Goal: Transaction & Acquisition: Book appointment/travel/reservation

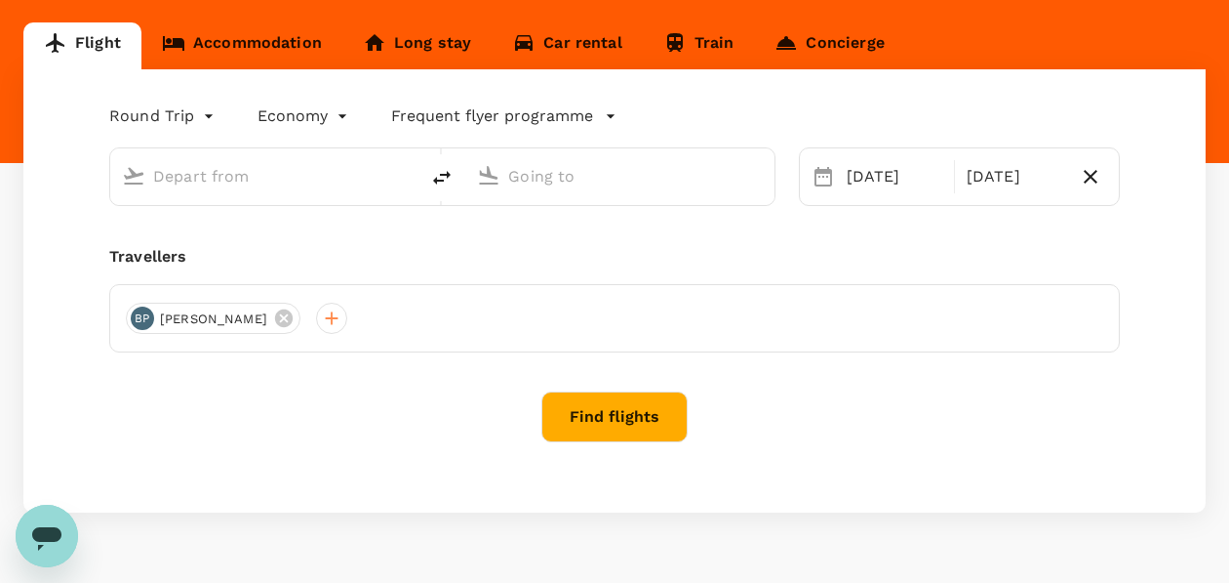
type input "[PERSON_NAME] Intl (MNL)"
type input "[GEOGRAPHIC_DATA] ([PERSON_NAME])"
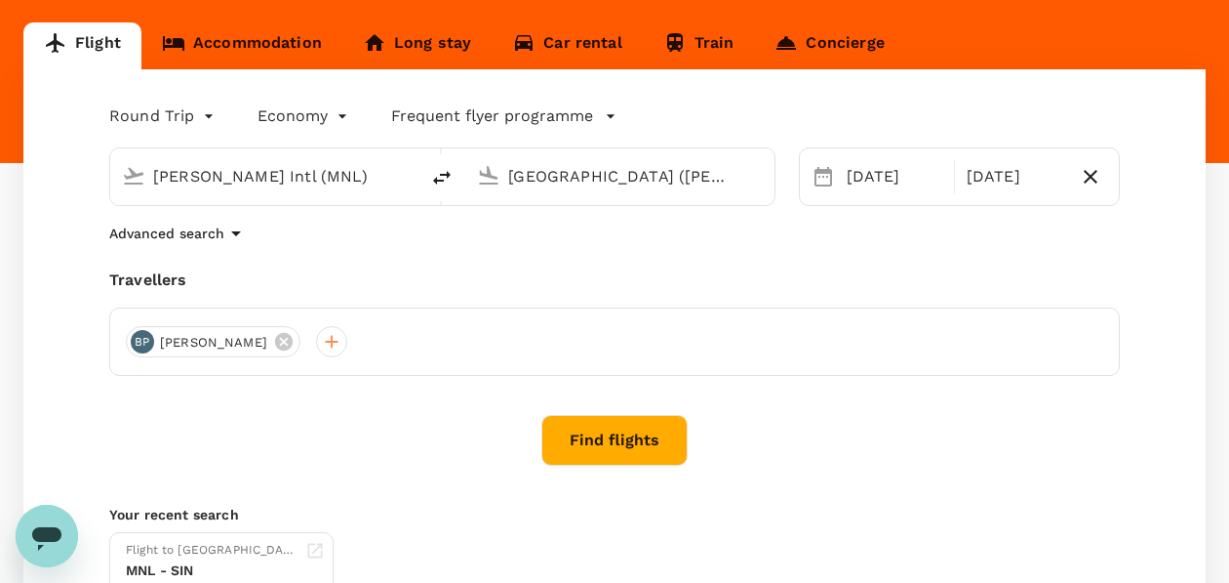
scroll to position [178, 0]
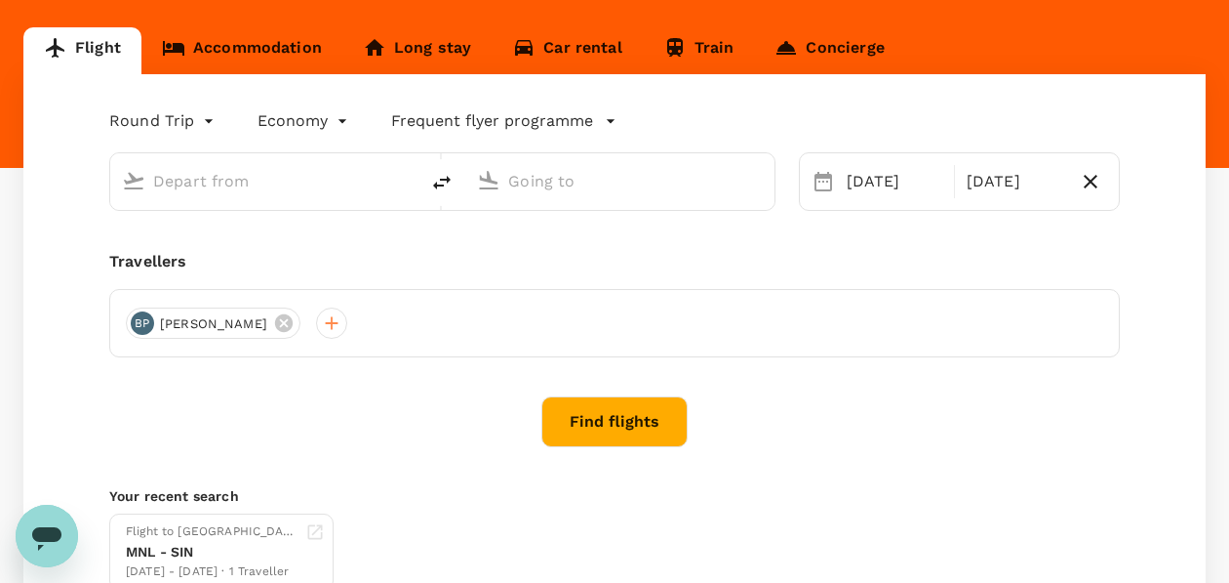
type input "[PERSON_NAME] Intl (MNL)"
type input "[GEOGRAPHIC_DATA] ([PERSON_NAME])"
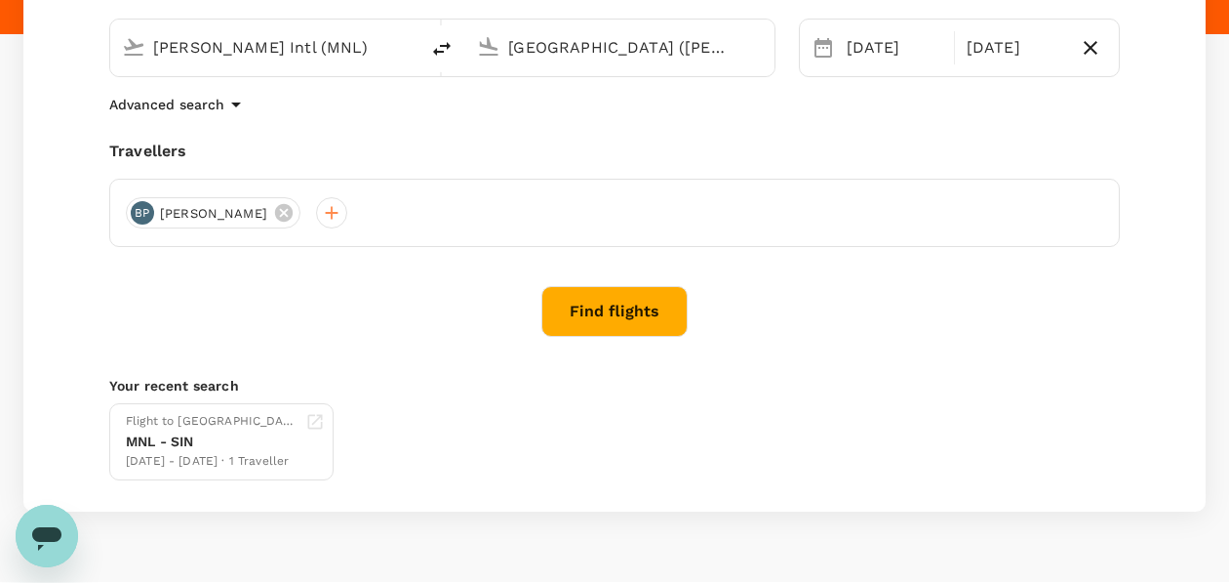
scroll to position [309, 0]
click at [635, 306] on button "Find flights" at bounding box center [615, 313] width 146 height 51
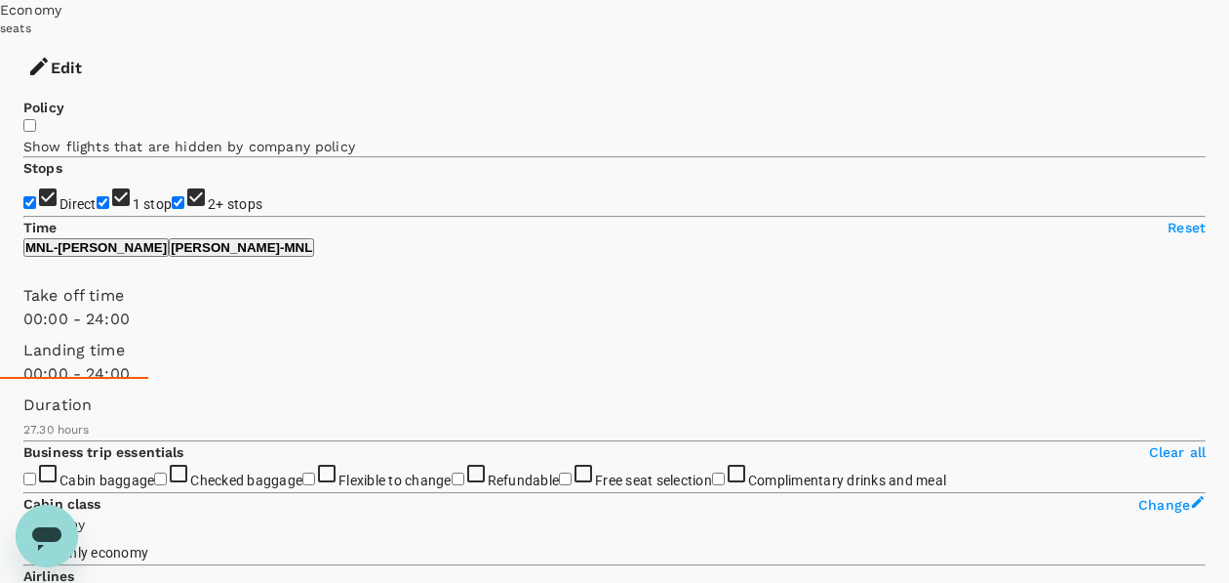
scroll to position [210, 0]
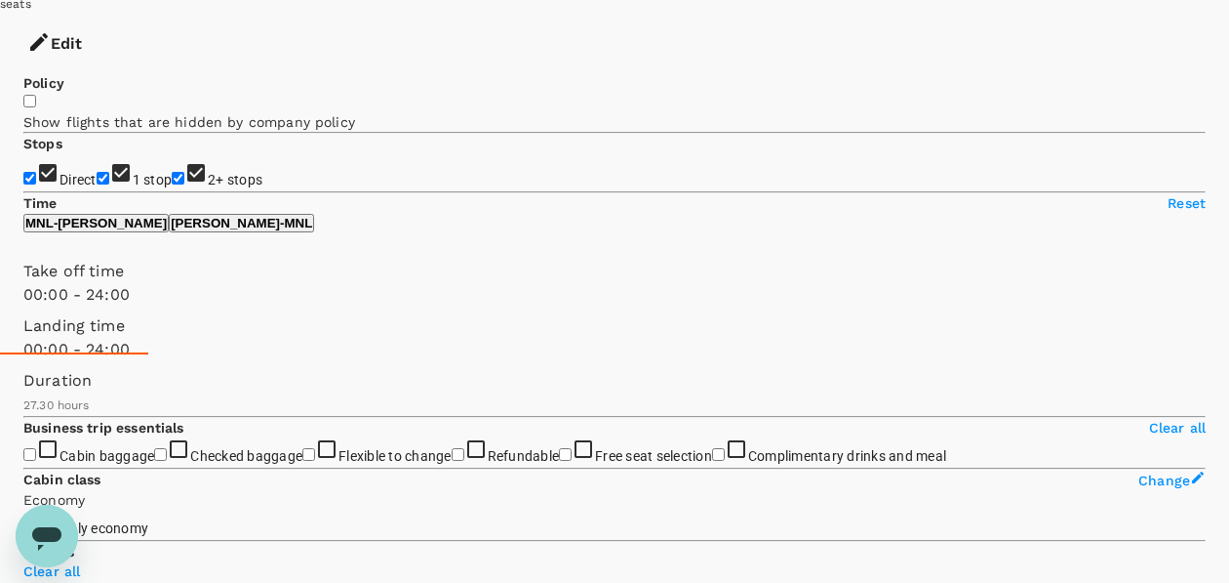
scroll to position [224, 0]
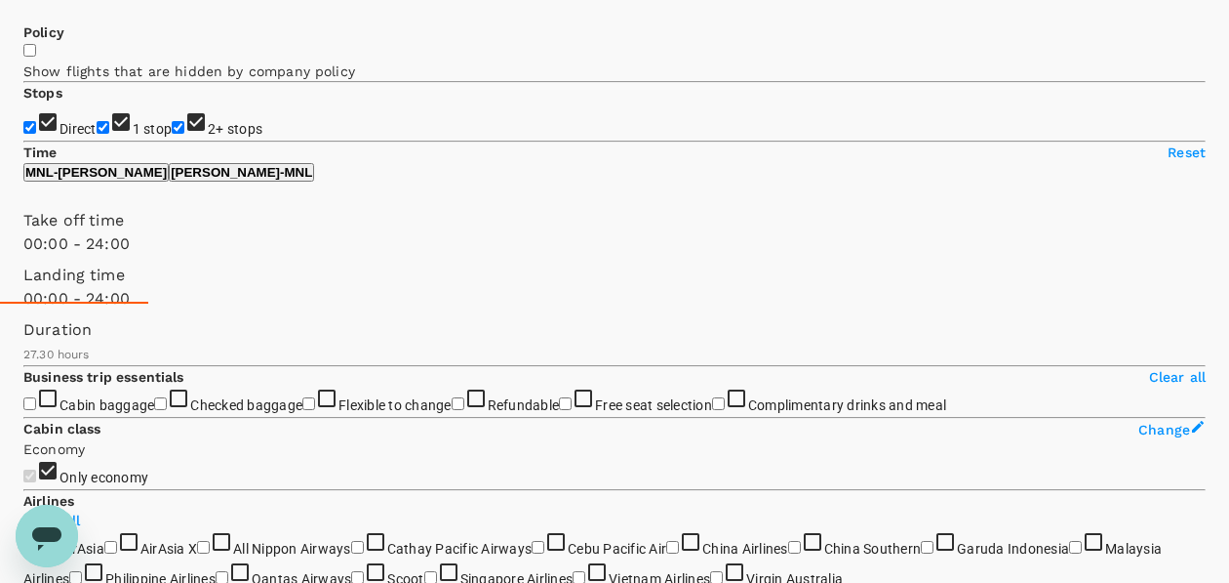
scroll to position [167, 0]
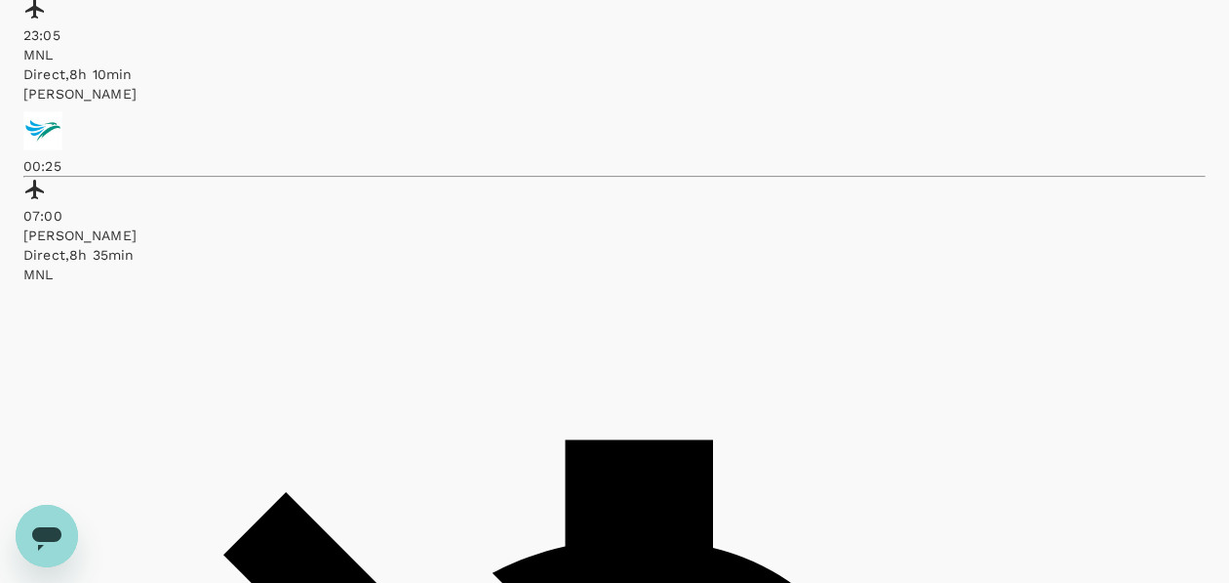
scroll to position [1206, 0]
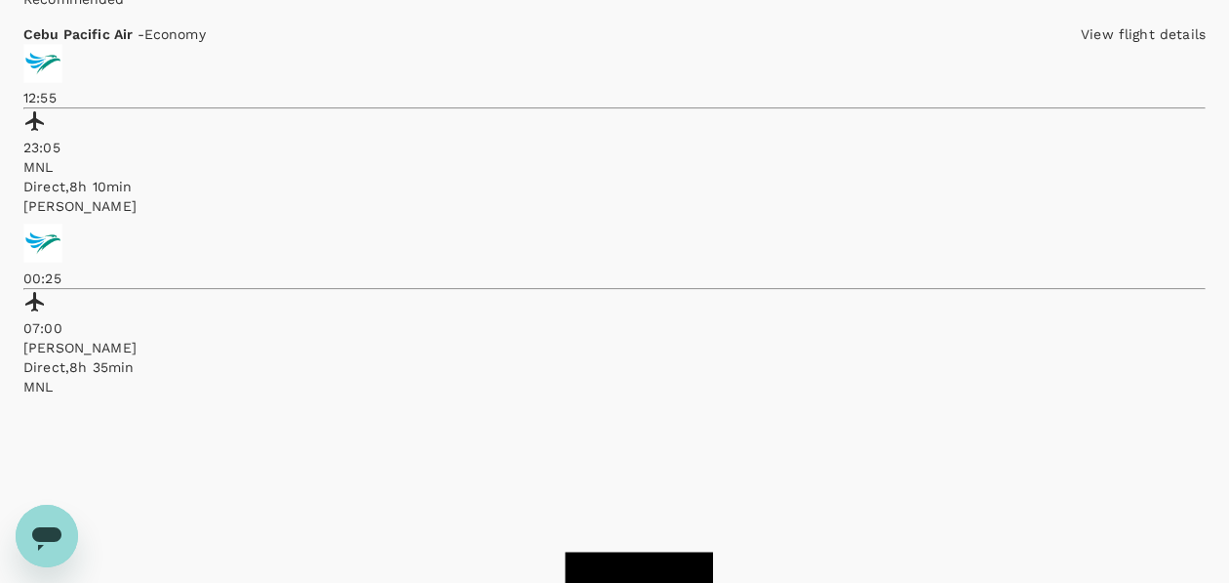
scroll to position [1095, 0]
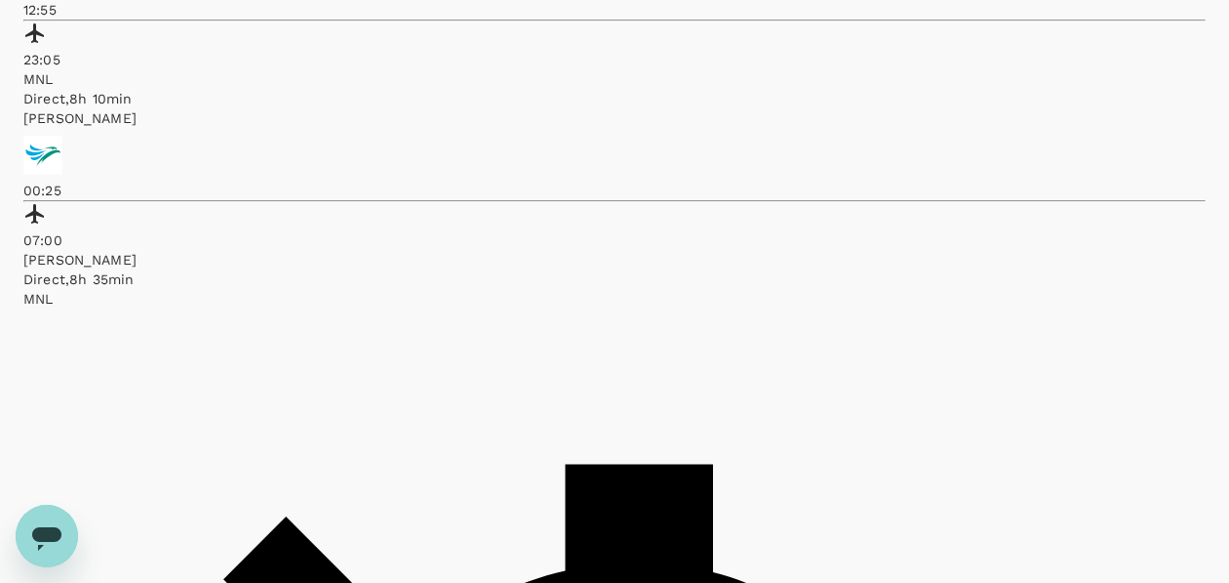
scroll to position [1139, 0]
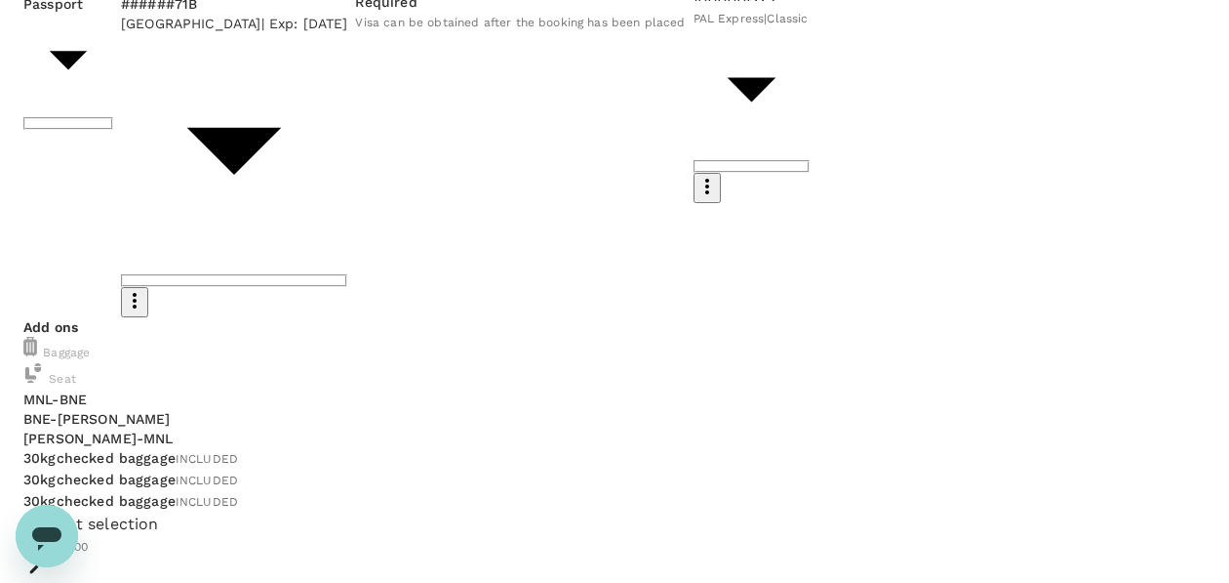
scroll to position [347, 0]
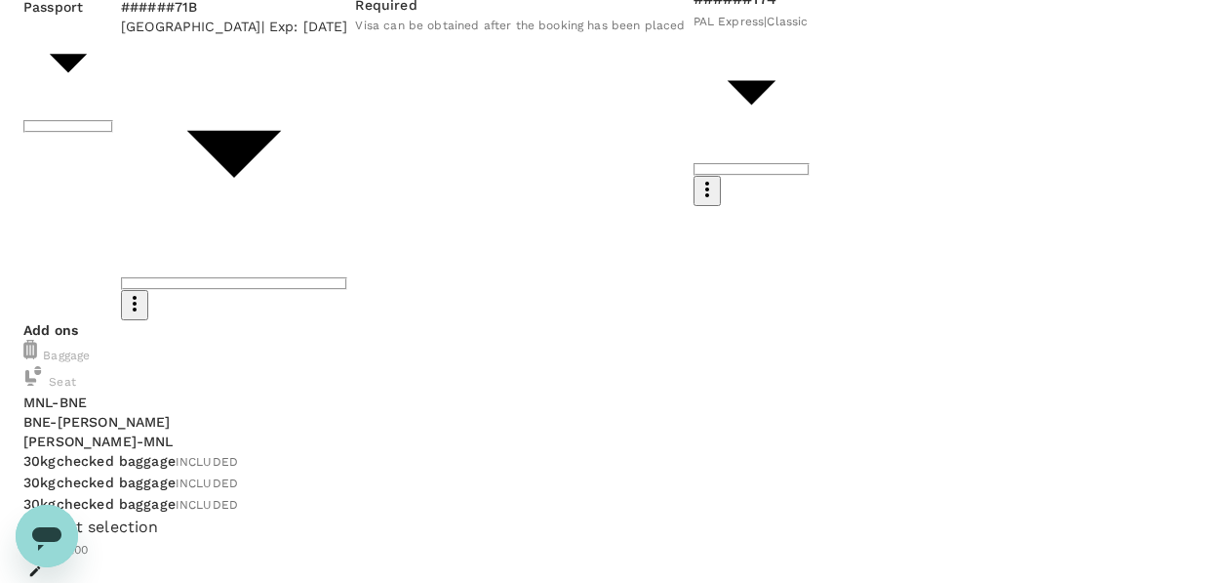
click at [42, 564] on icon "button" at bounding box center [35, 571] width 14 height 14
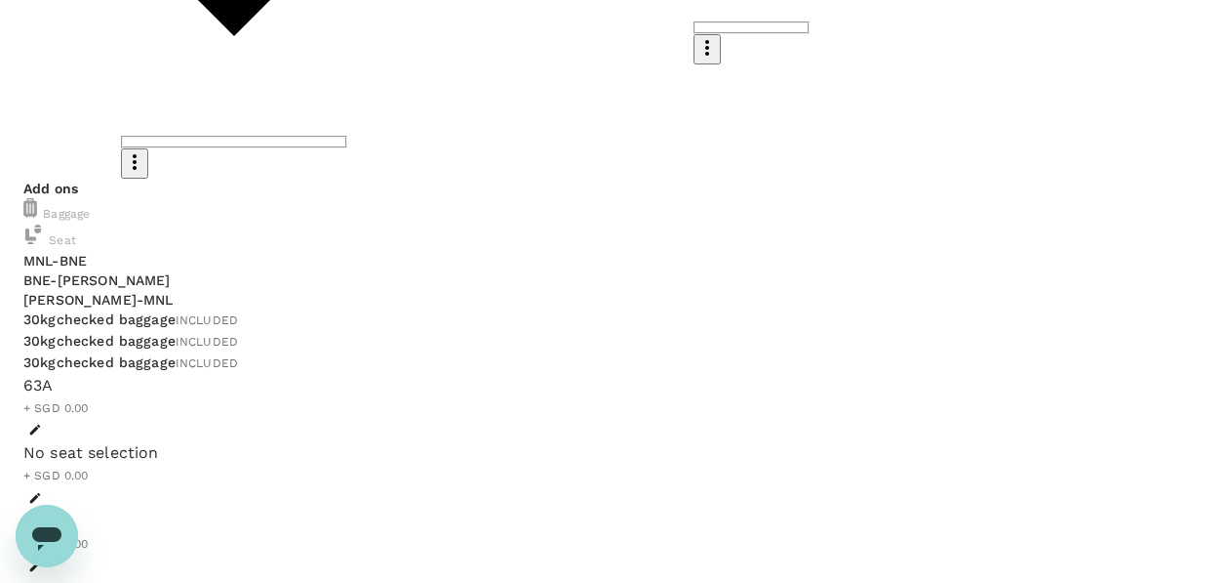
scroll to position [494, 0]
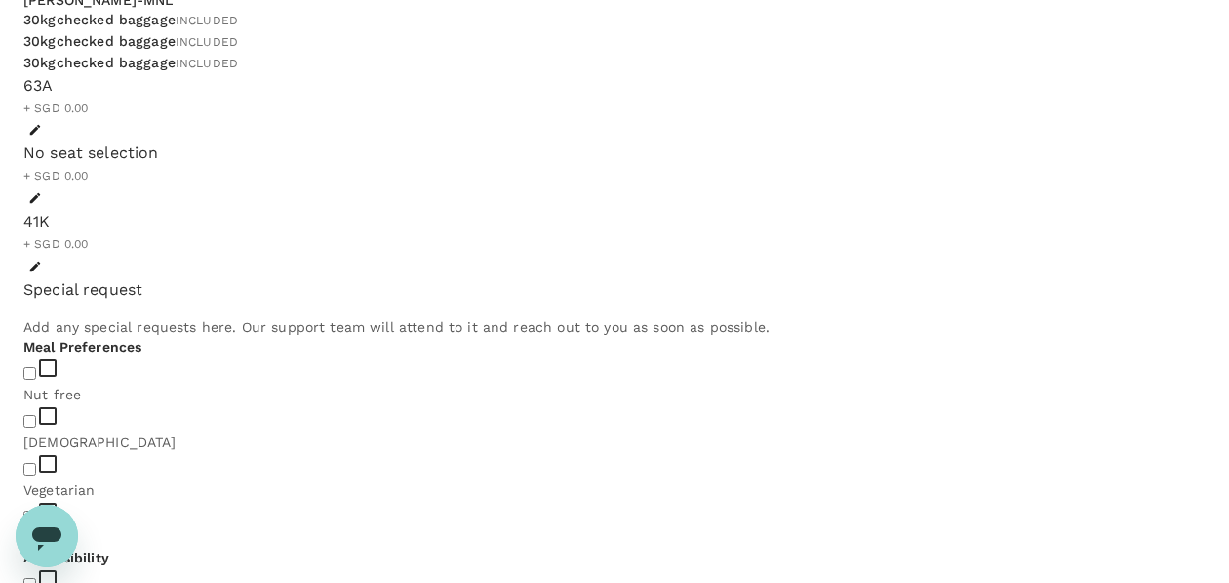
scroll to position [805, 0]
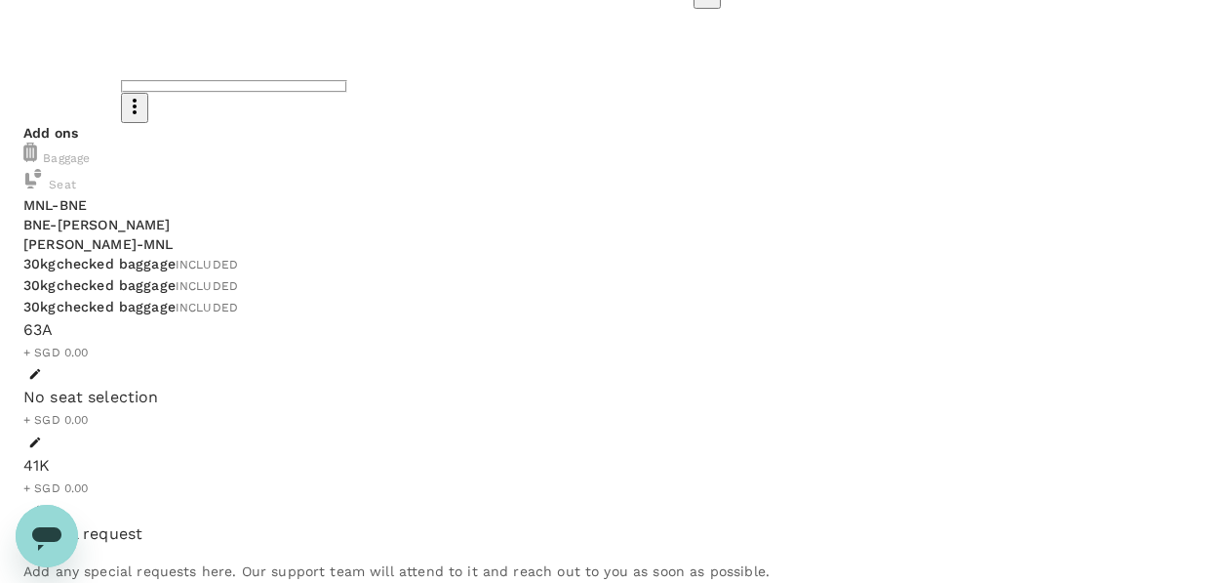
scroll to position [543, 0]
type textarea "Please include payment of travel tax in the purchase of tickets."
type input "9b978822-4779-4897-880a-17c8504d3706"
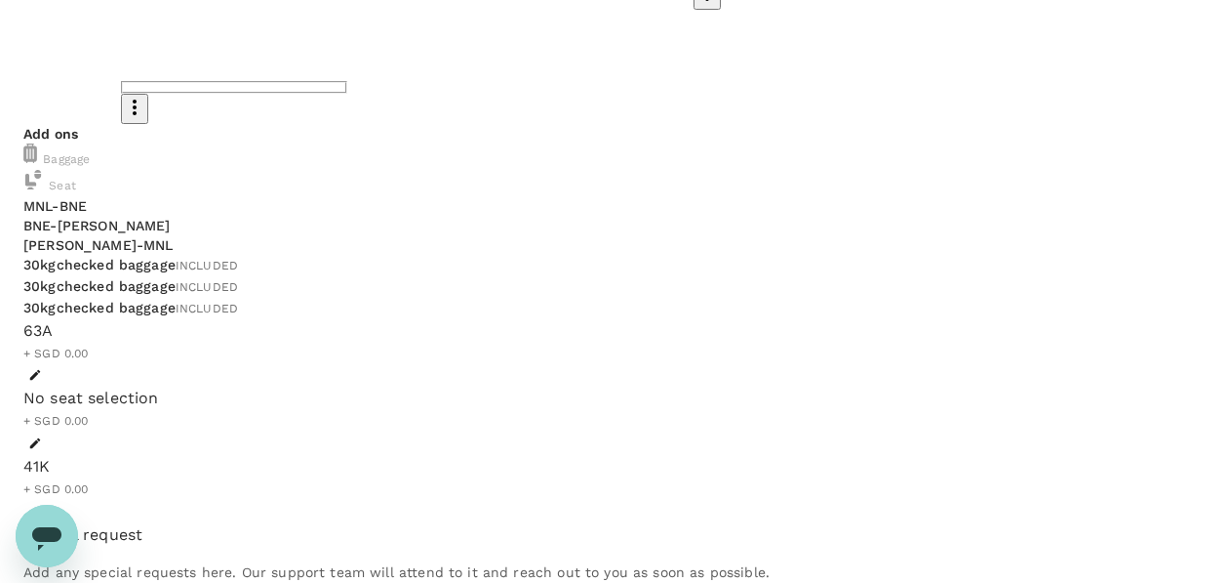
scroll to position [56, 0]
type textarea "Travel to [GEOGRAPHIC_DATA] to attend APAC Wind Energy Summit."
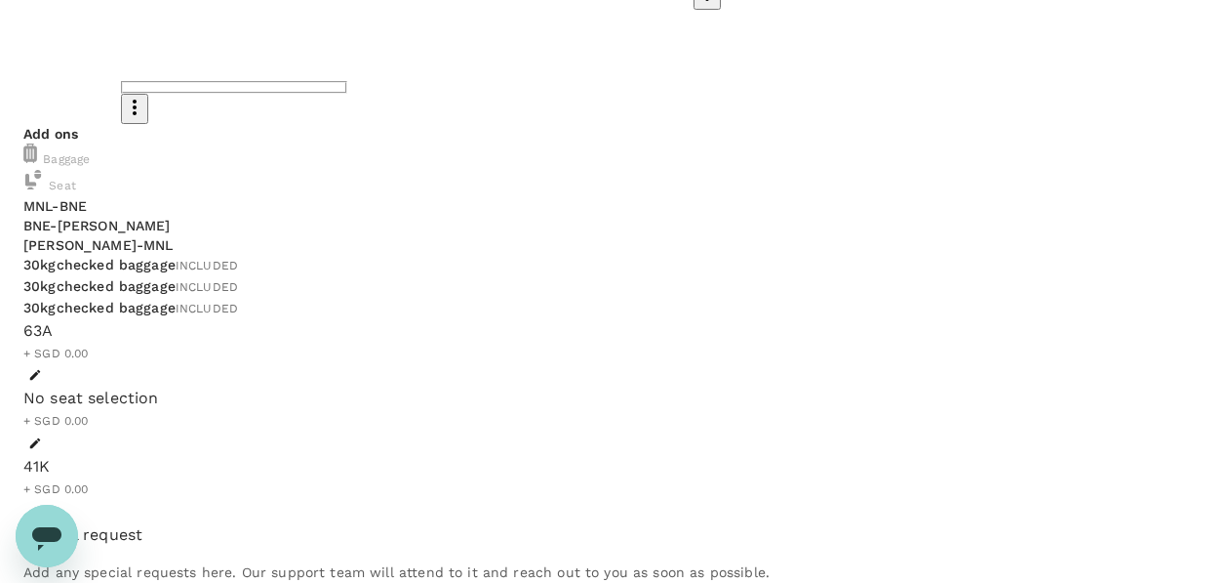
scroll to position [262, 0]
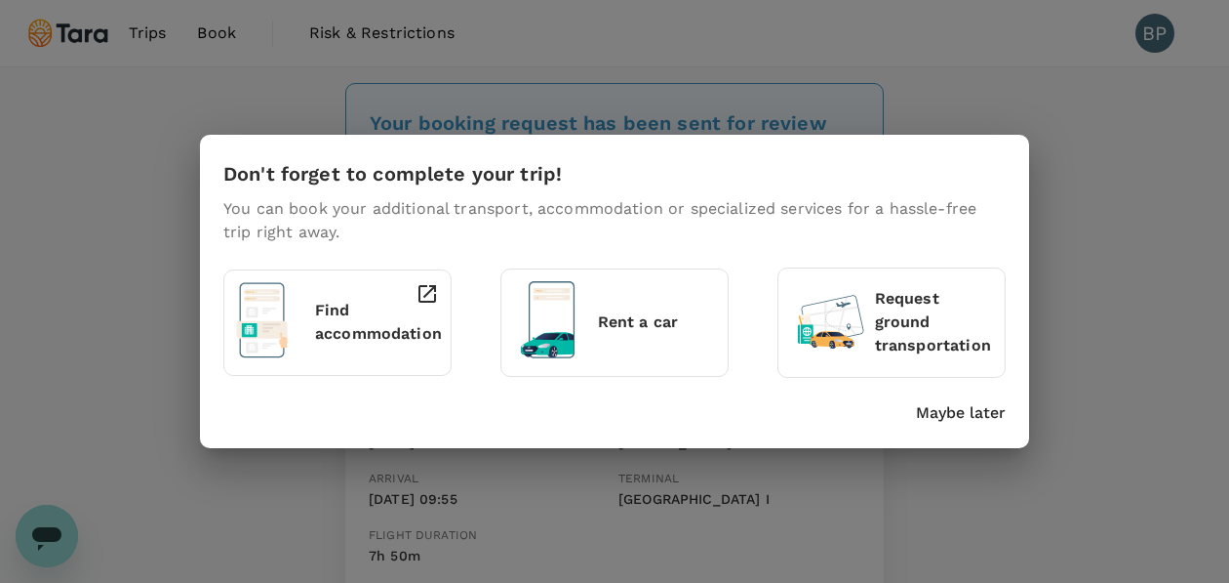
click at [976, 422] on p "Maybe later" at bounding box center [961, 412] width 90 height 23
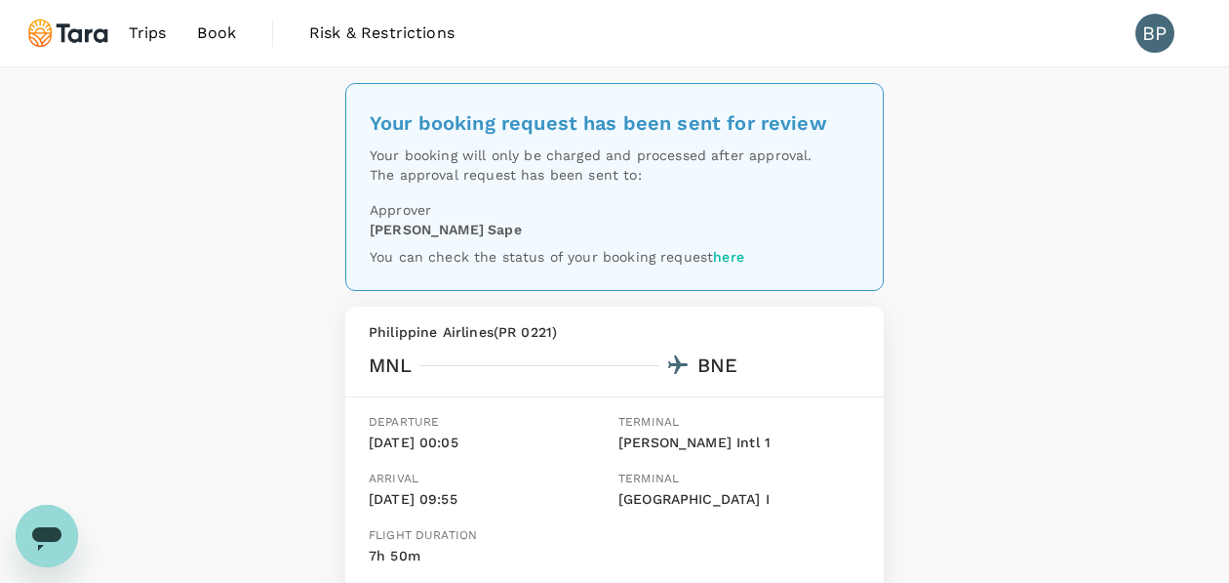
click at [228, 38] on span "Book" at bounding box center [216, 32] width 39 height 23
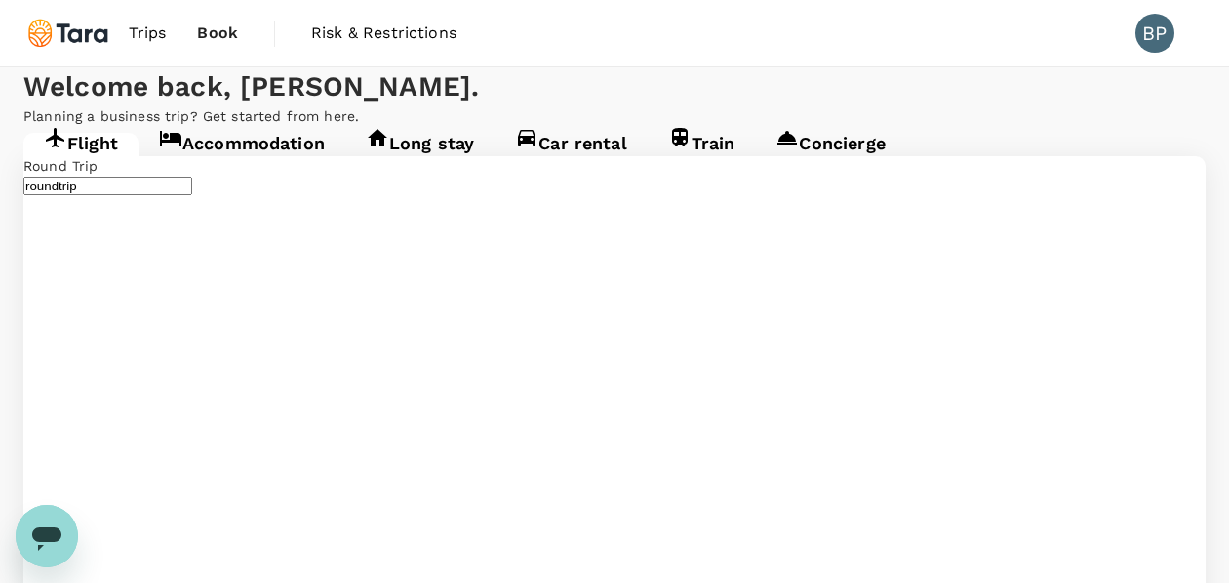
type input "[PERSON_NAME] Intl (MNL)"
type input "[GEOGRAPHIC_DATA] ([PERSON_NAME])"
type input "[PERSON_NAME] Intl (MNL)"
type input "[GEOGRAPHIC_DATA] ([PERSON_NAME])"
click at [296, 168] on link "Accommodation" at bounding box center [242, 150] width 207 height 35
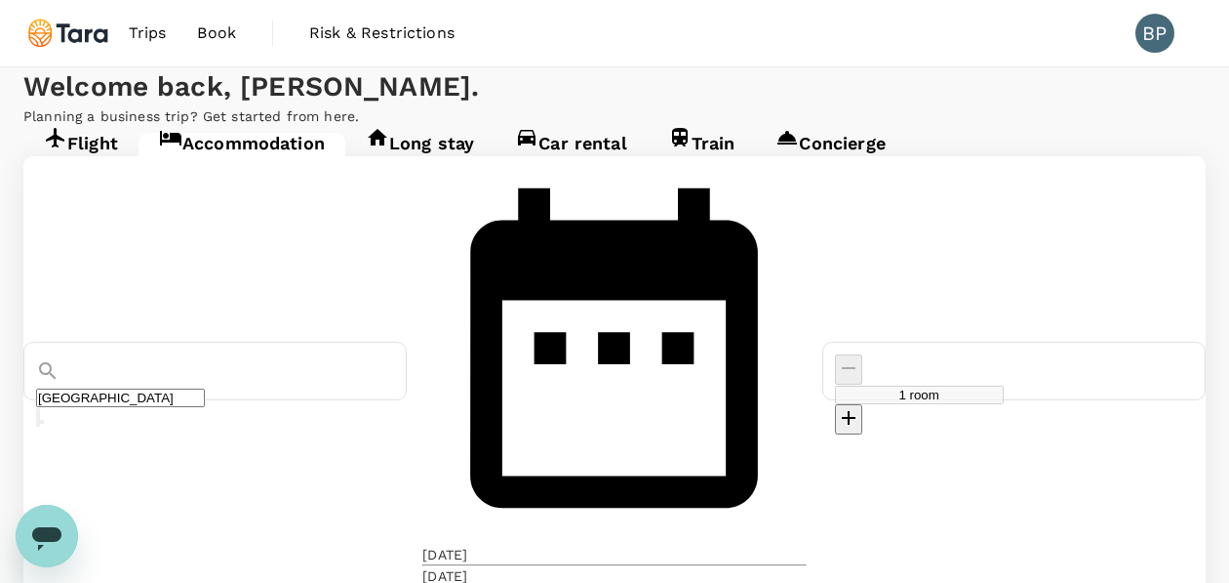
click at [641, 332] on div "13 Sep 21 Sep" at bounding box center [613, 370] width 383 height 429
click at [467, 544] on div "[DATE]" at bounding box center [444, 554] width 45 height 20
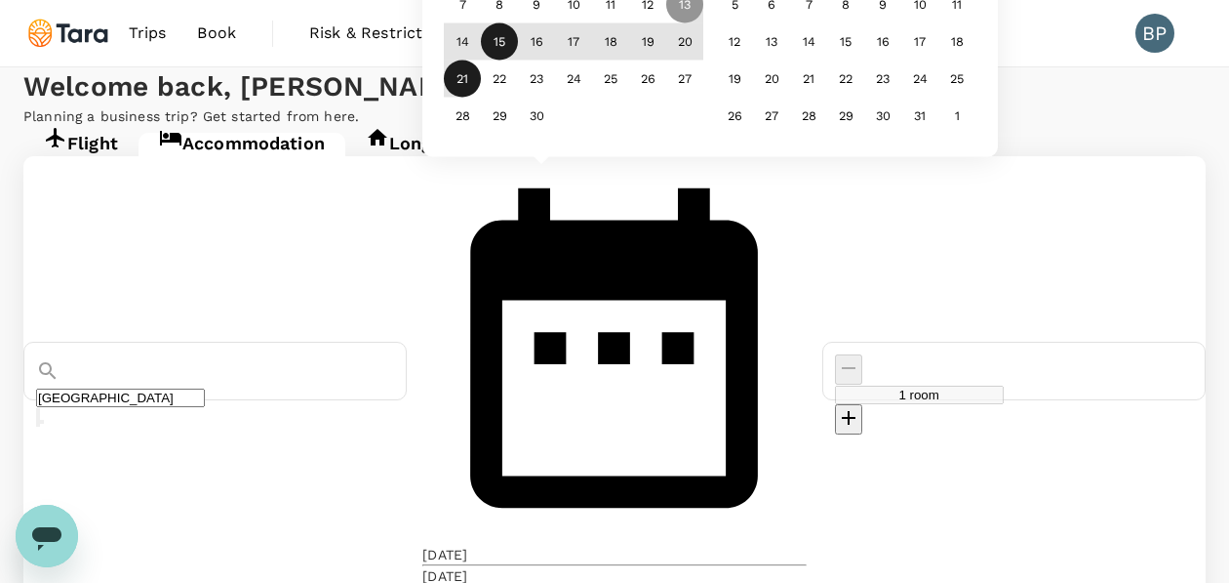
click at [519, 60] on div "15" at bounding box center [500, 41] width 37 height 37
click at [630, 60] on div "18" at bounding box center [611, 41] width 37 height 37
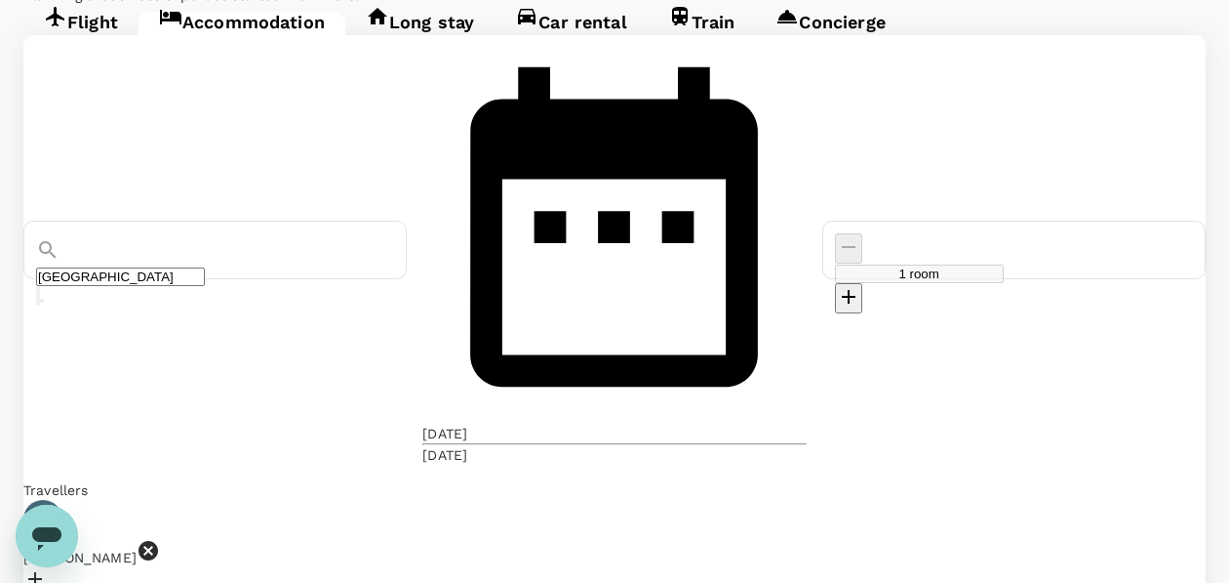
scroll to position [125, 0]
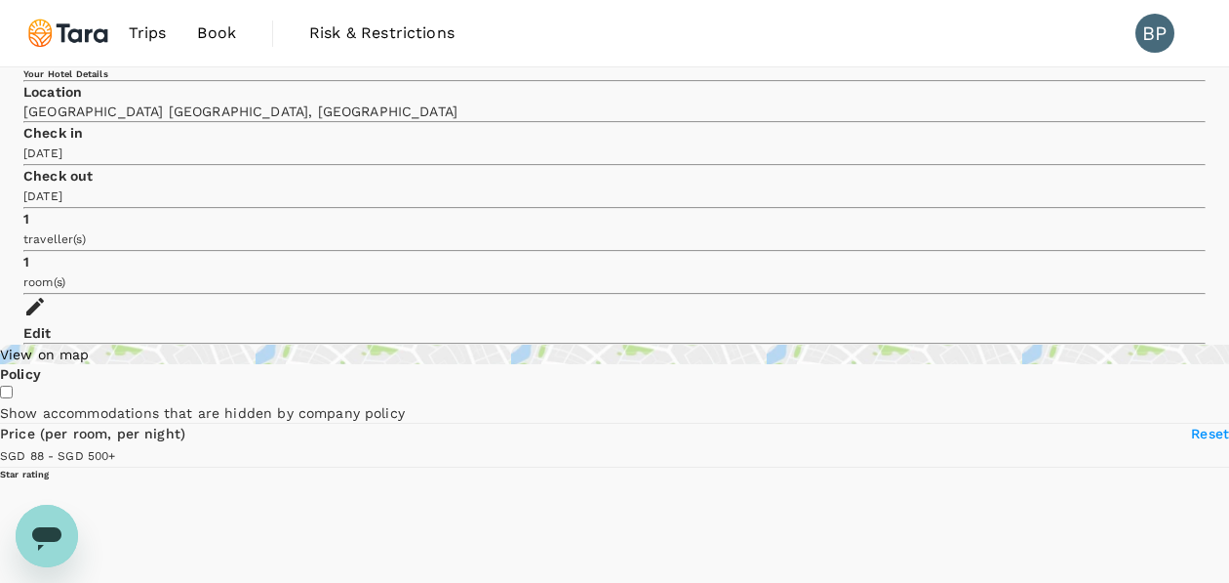
type input "499.73"
type input "33.73"
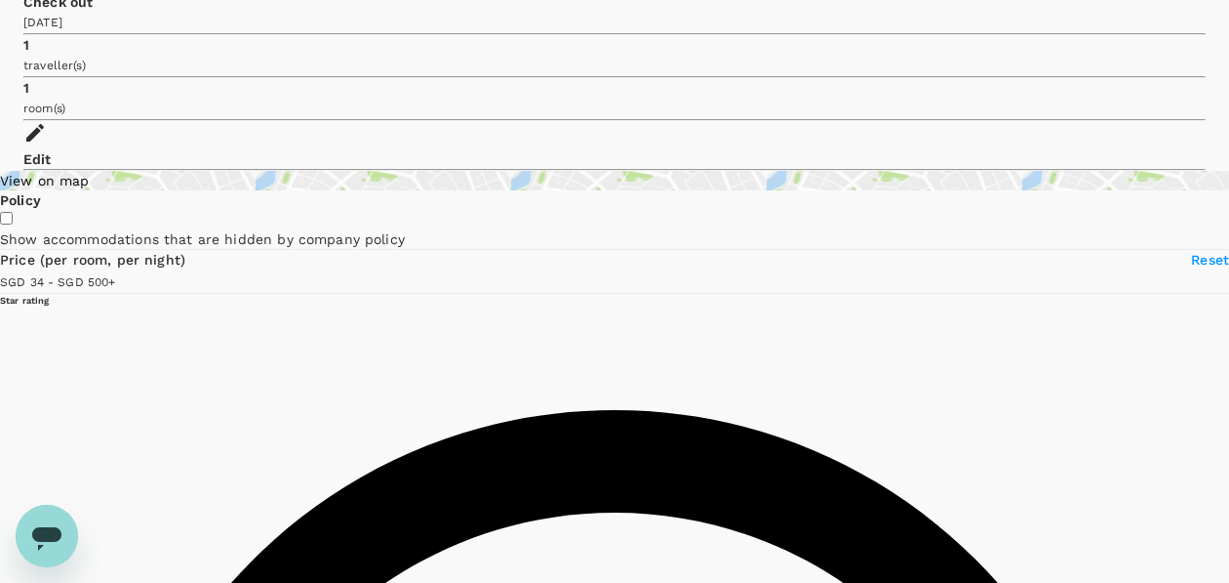
type input "499.36"
type input "29.36"
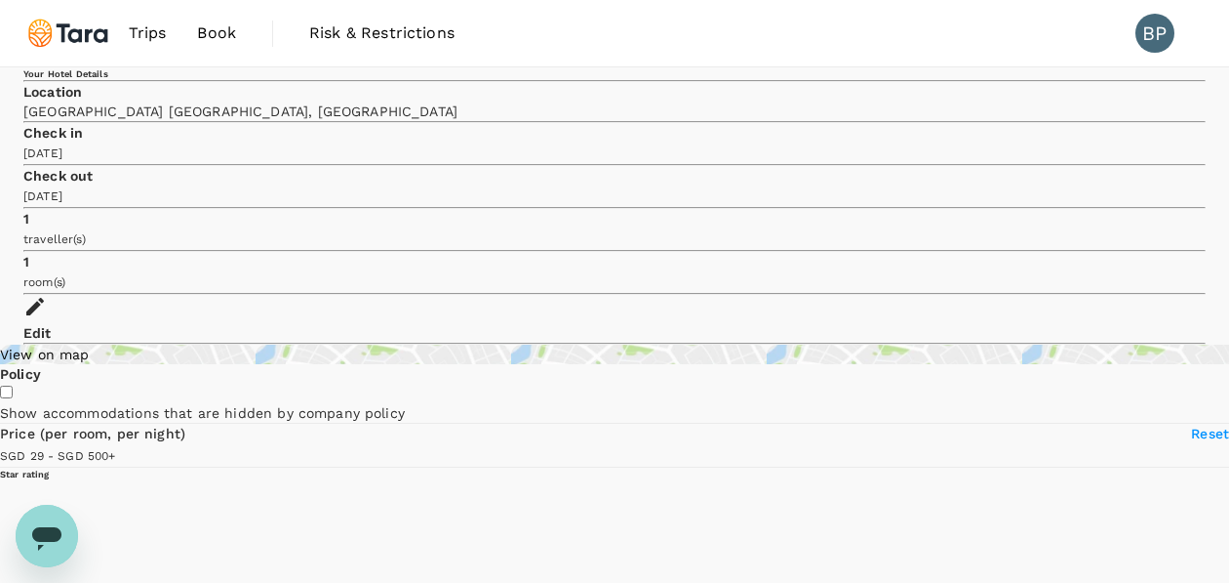
type input "499.36"
click at [448, 99] on div "Location" at bounding box center [614, 92] width 1183 height 20
click at [411, 98] on div "Location" at bounding box center [614, 92] width 1183 height 20
click at [44, 298] on icon at bounding box center [35, 307] width 18 height 18
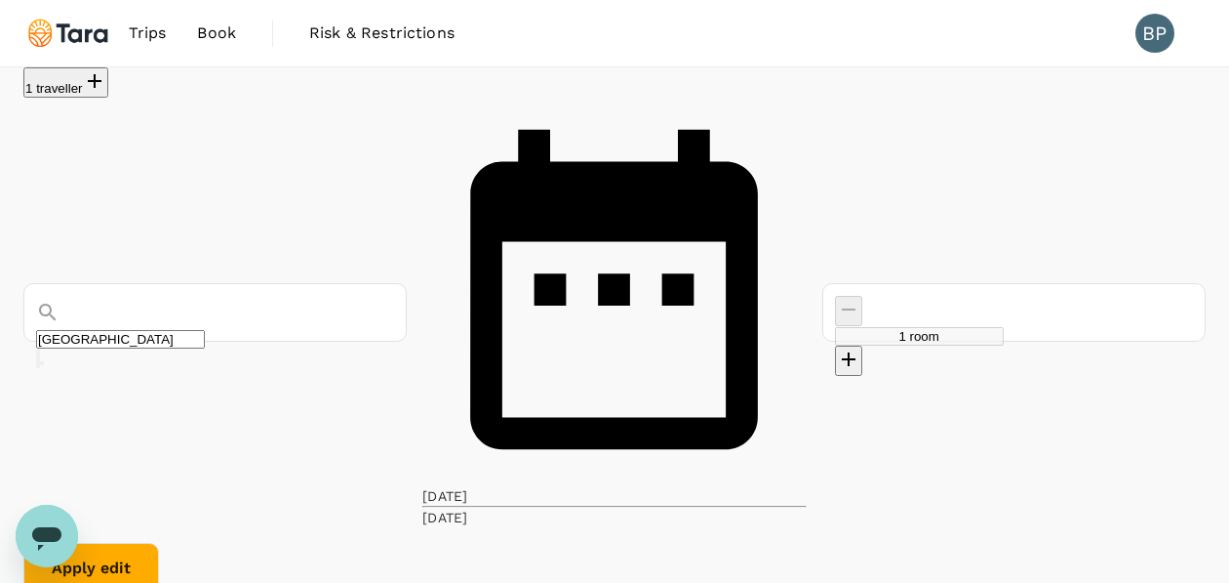
click at [205, 330] on input "[GEOGRAPHIC_DATA]" at bounding box center [120, 339] width 169 height 19
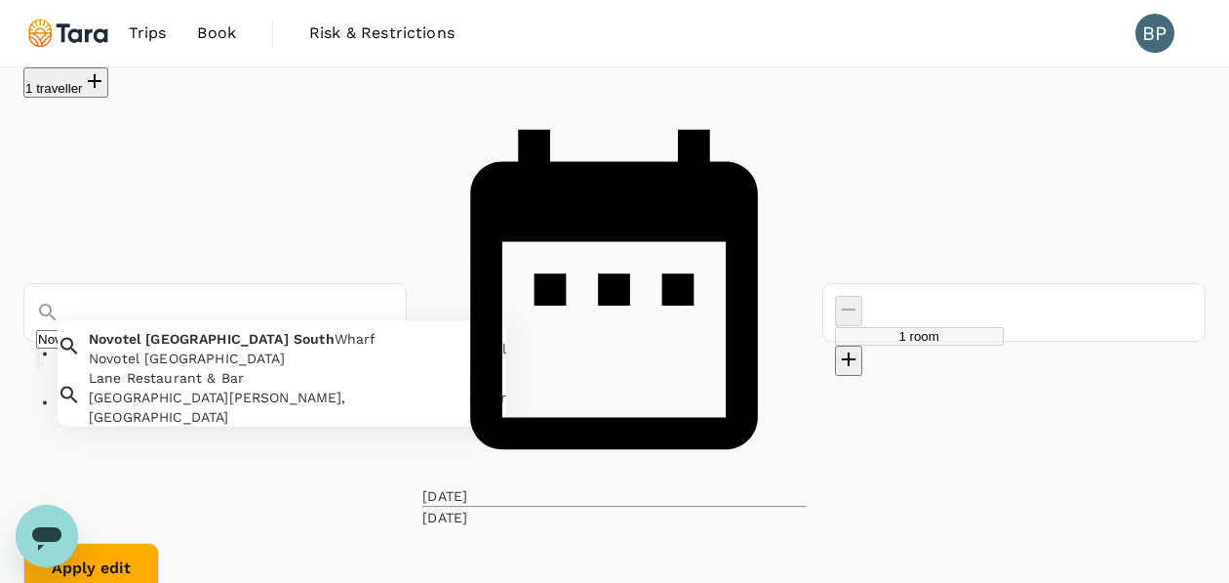
click at [344, 321] on div "Novotel Melbourne South Wharf Novotel Melbourne South Wharf" at bounding box center [272, 344] width 382 height 47
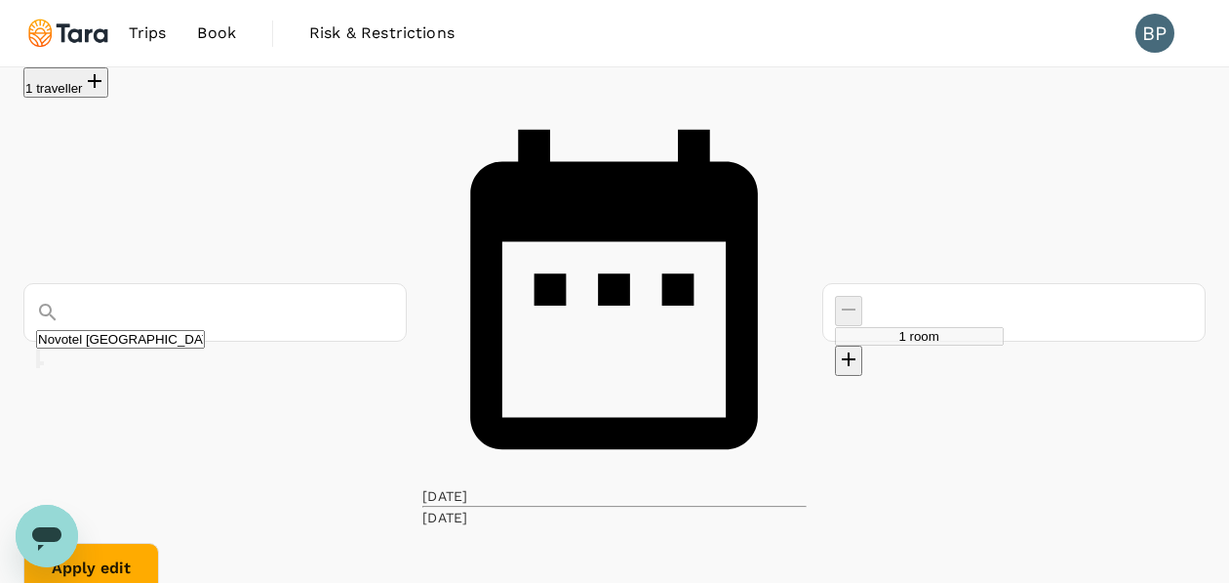
type input "Novotel Melbourne South Wharf"
click at [159, 542] on button "Apply edit" at bounding box center [91, 567] width 136 height 51
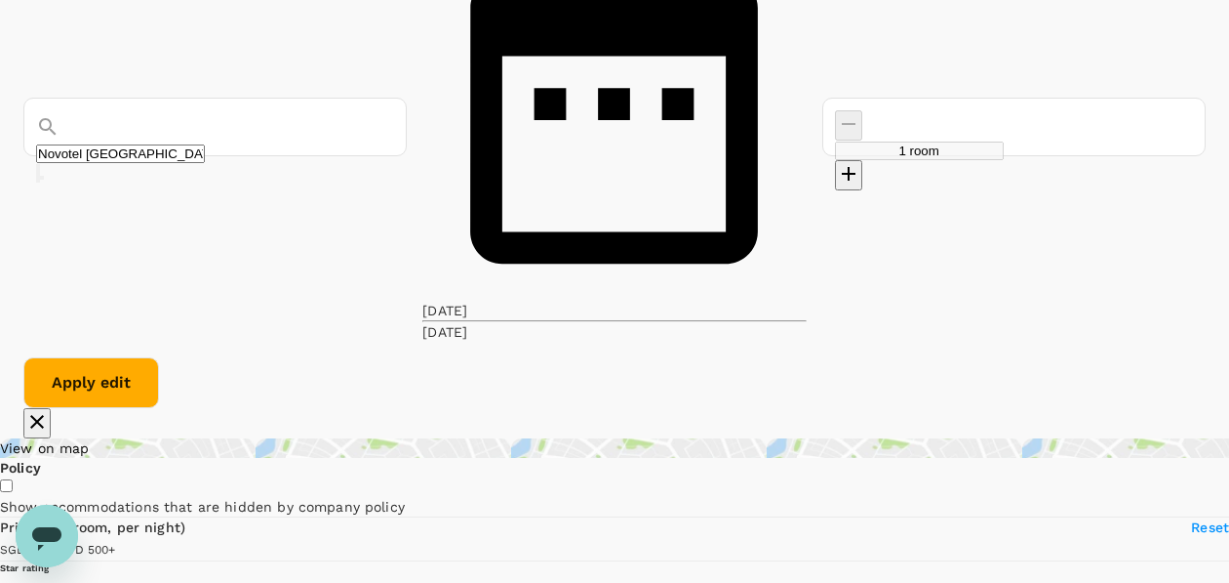
scroll to position [187, 0]
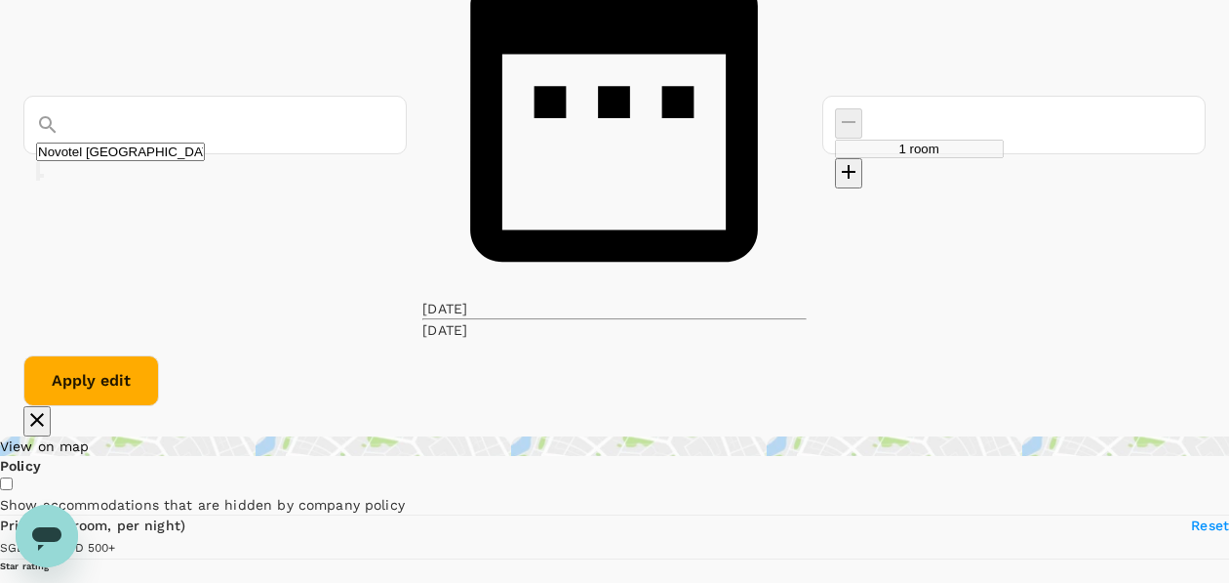
type input "499.05"
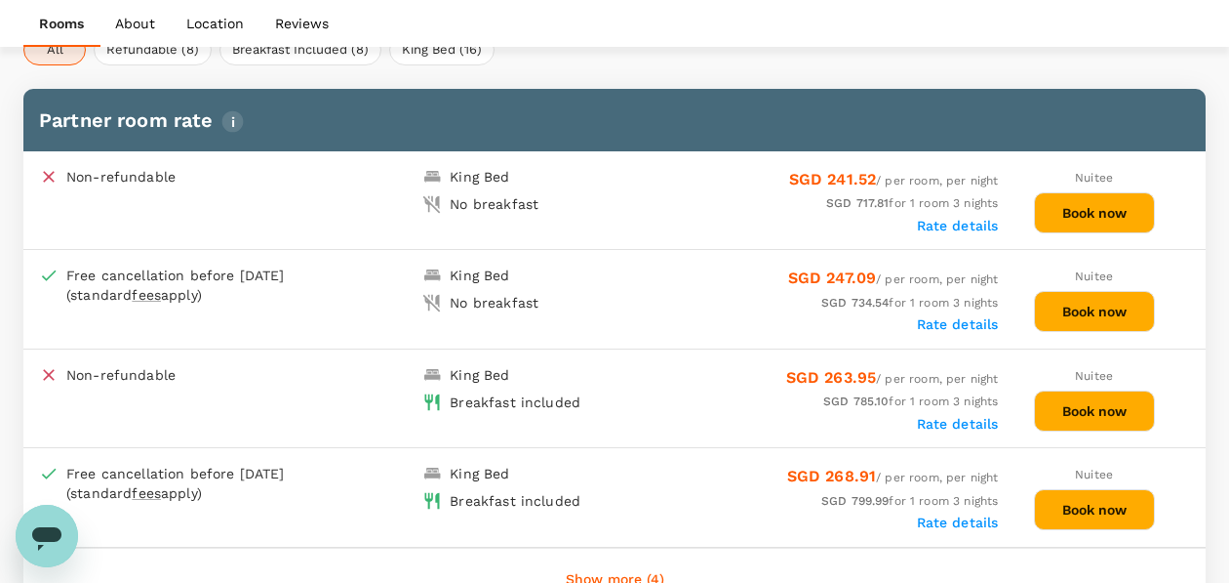
scroll to position [903, 0]
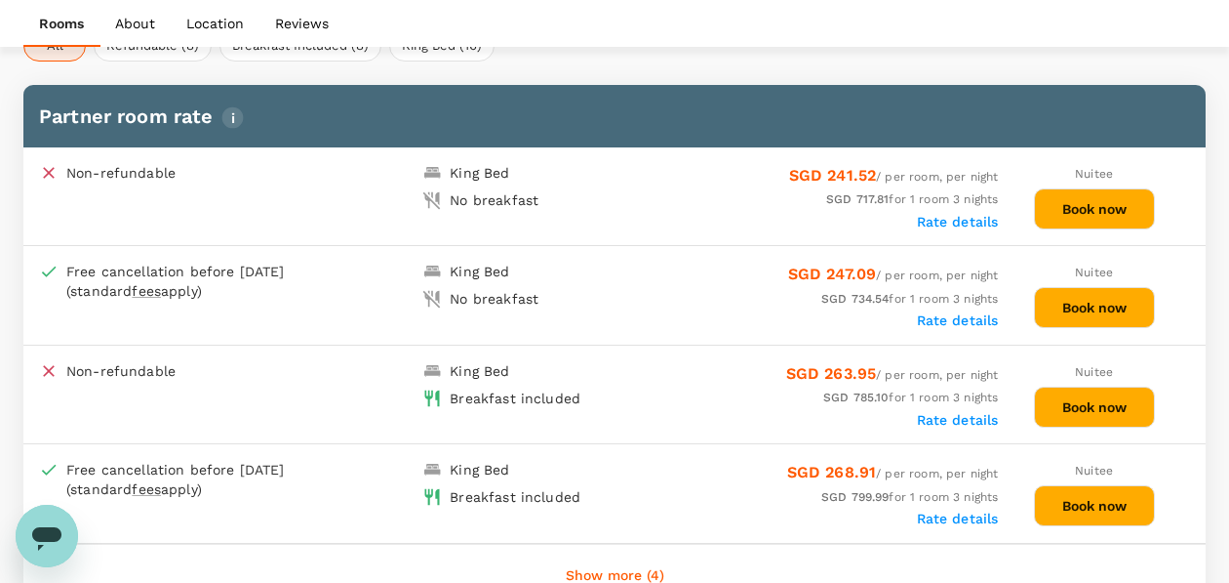
click at [1078, 495] on button "Book now" at bounding box center [1094, 505] width 121 height 41
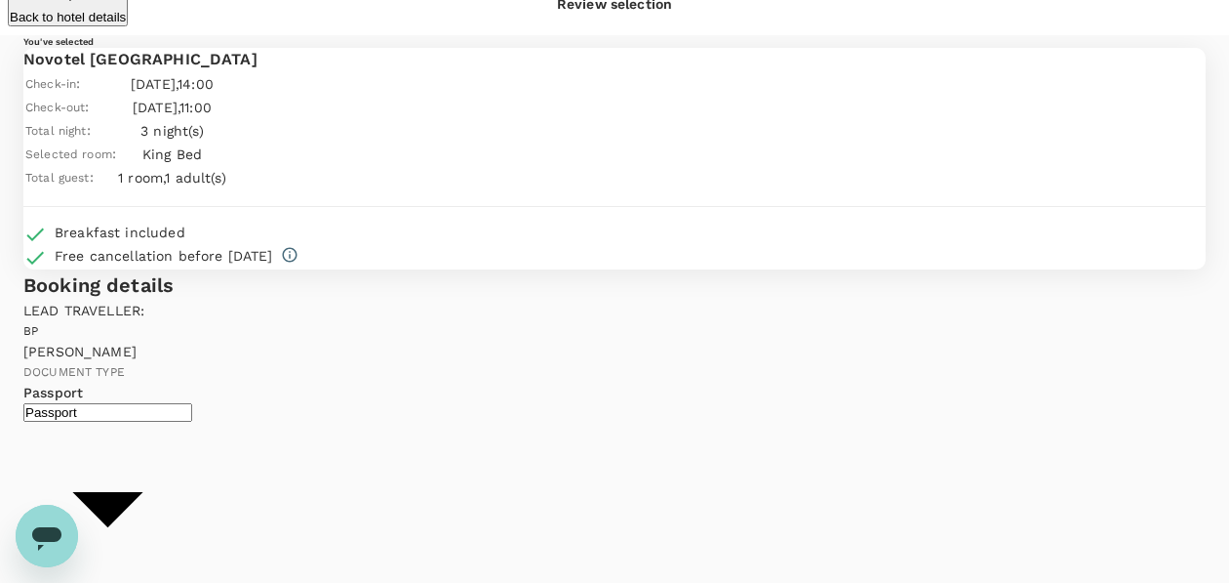
scroll to position [28, 0]
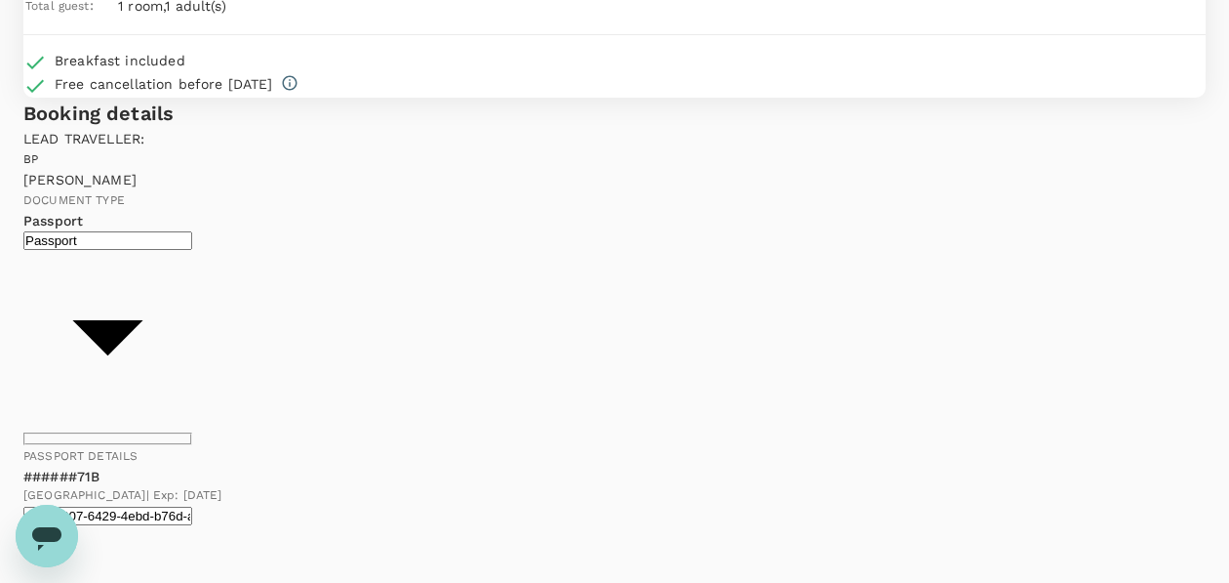
scroll to position [0, 0]
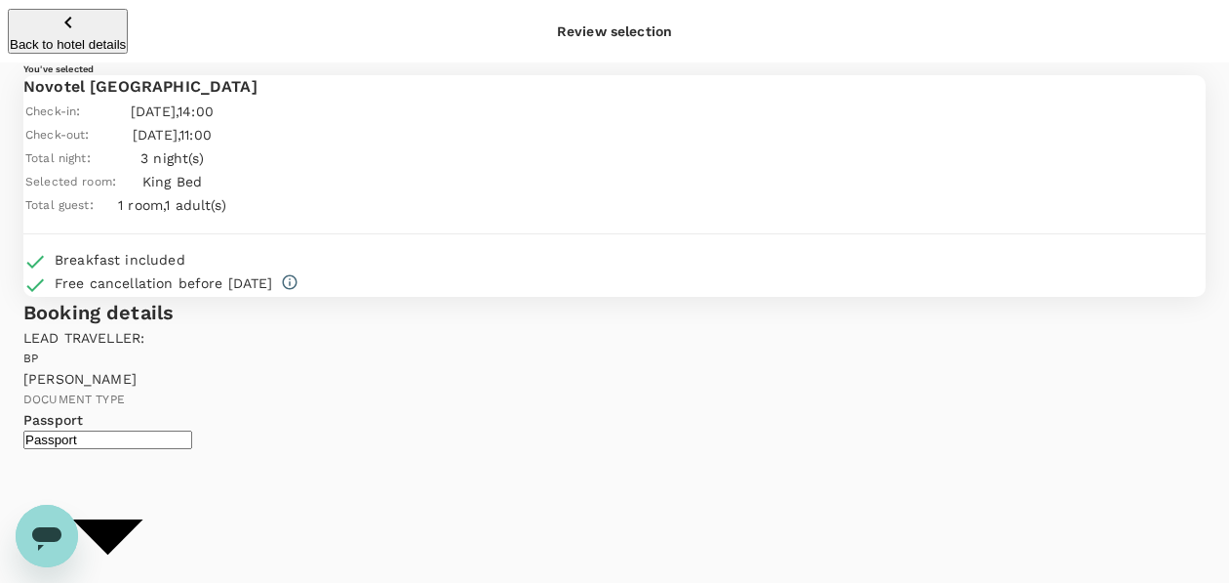
type input "9b978822-4779-4897-880a-17c8504d3706"
type textarea "A"
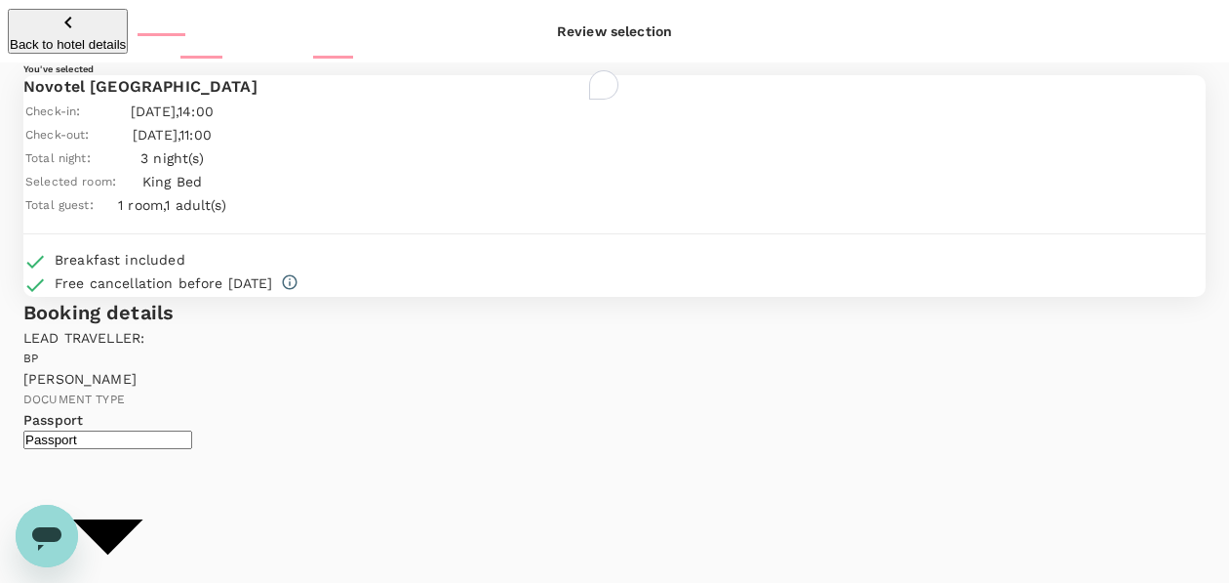
type textarea "Participation at GWEC Wind Energy Summit at Melbourne Convention and Exhibition…"
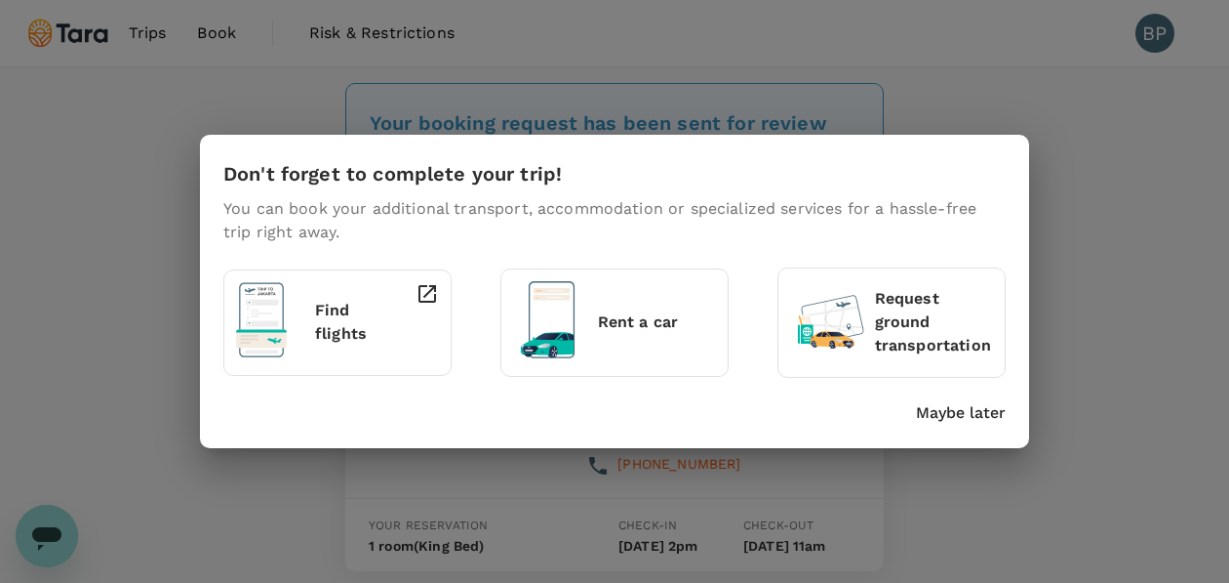
click at [238, 110] on div "Don't forget to complete your trip! You can book your additional transport, acc…" at bounding box center [614, 291] width 1229 height 583
